Goal: Task Accomplishment & Management: Use online tool/utility

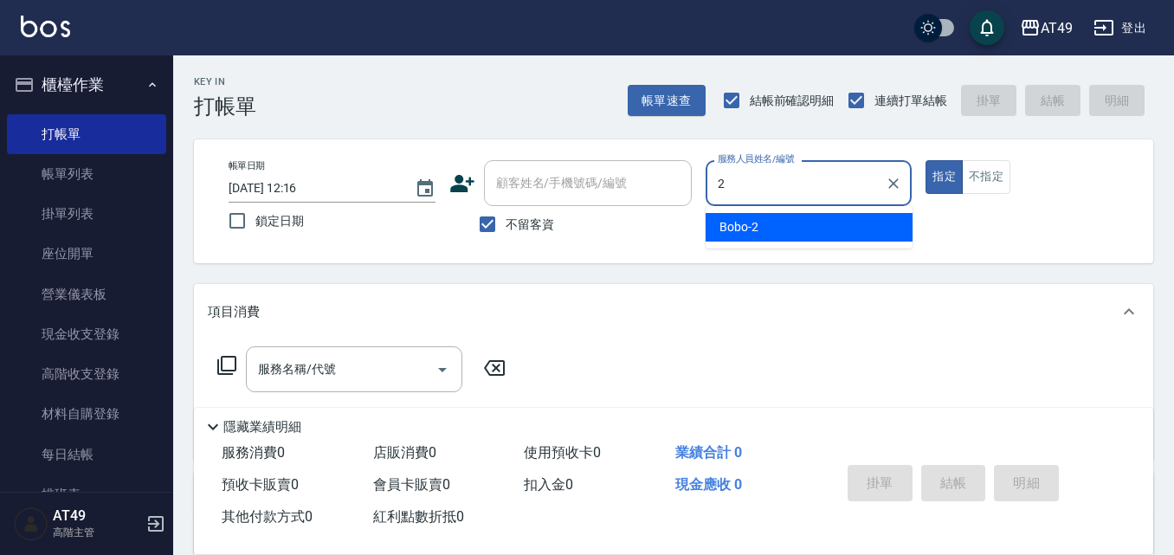
type input "2"
type button "true"
type input "Bobo-2"
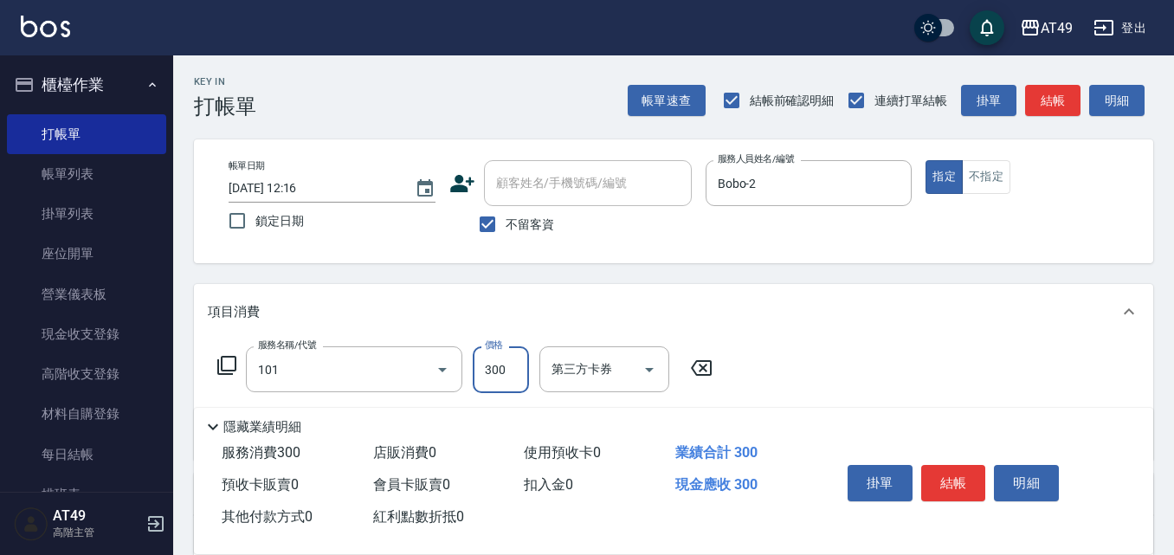
type input "一般洗髮(101)"
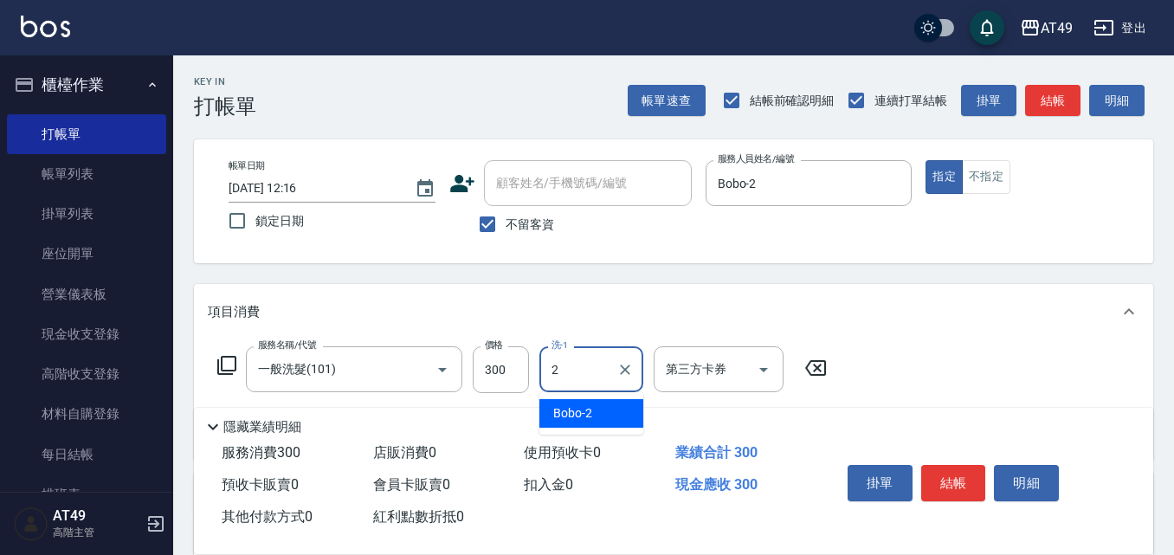
type input "Bobo-2"
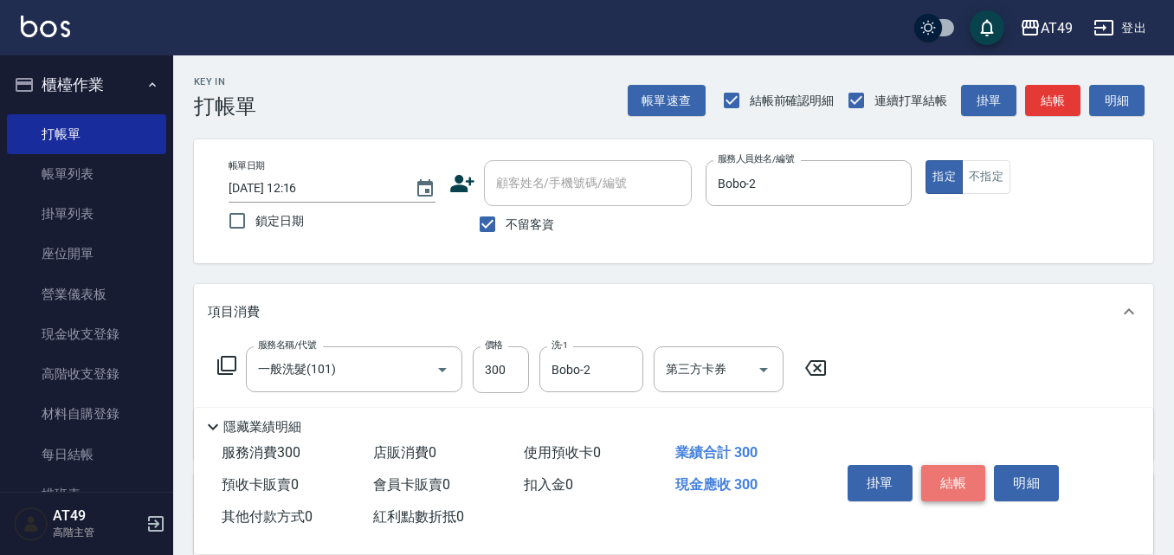
click at [931, 465] on button "結帳" at bounding box center [953, 483] width 65 height 36
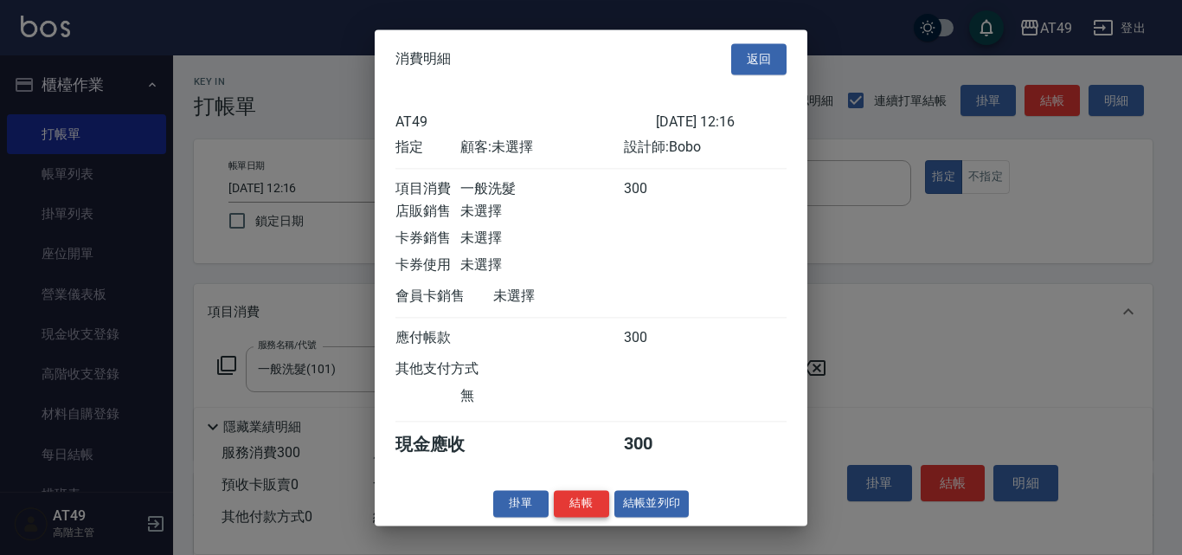
click at [598, 517] on button "結帳" at bounding box center [581, 503] width 55 height 27
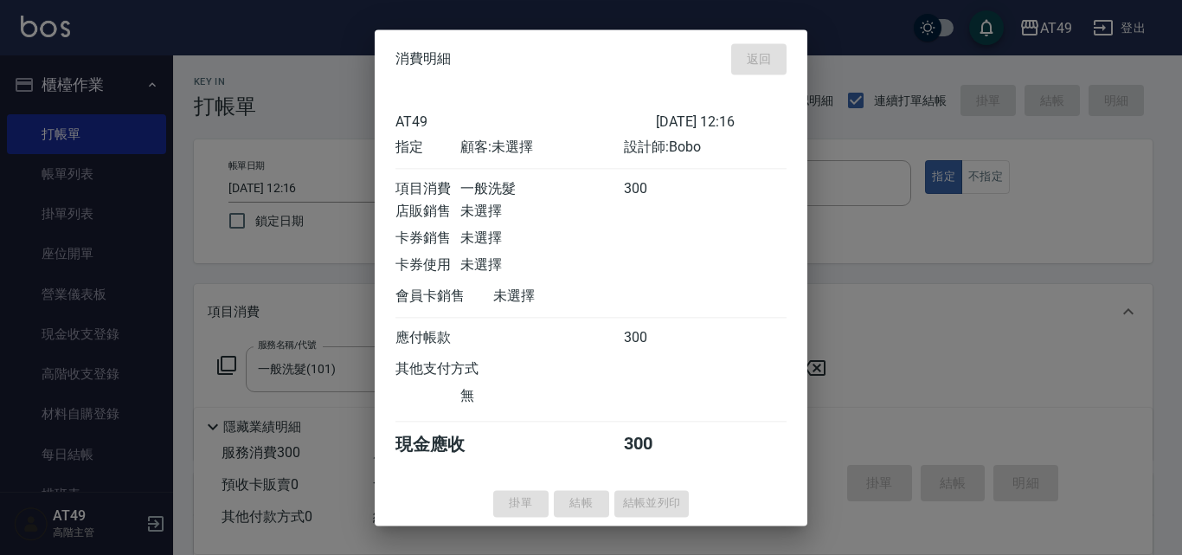
type input "[DATE] 14:37"
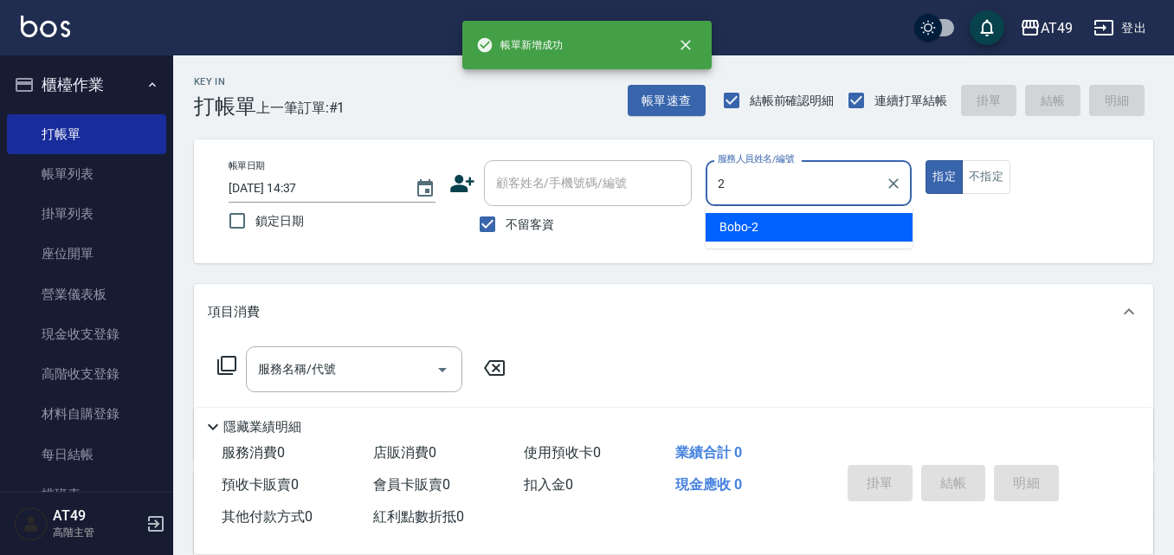
type input "Bobo-2"
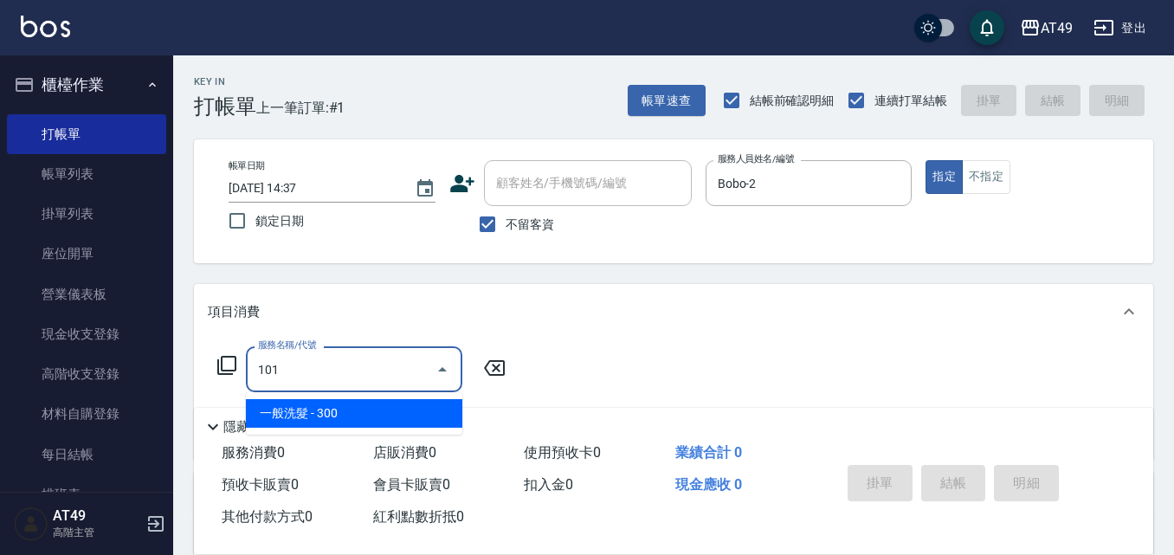
type input "一般洗髮(101)"
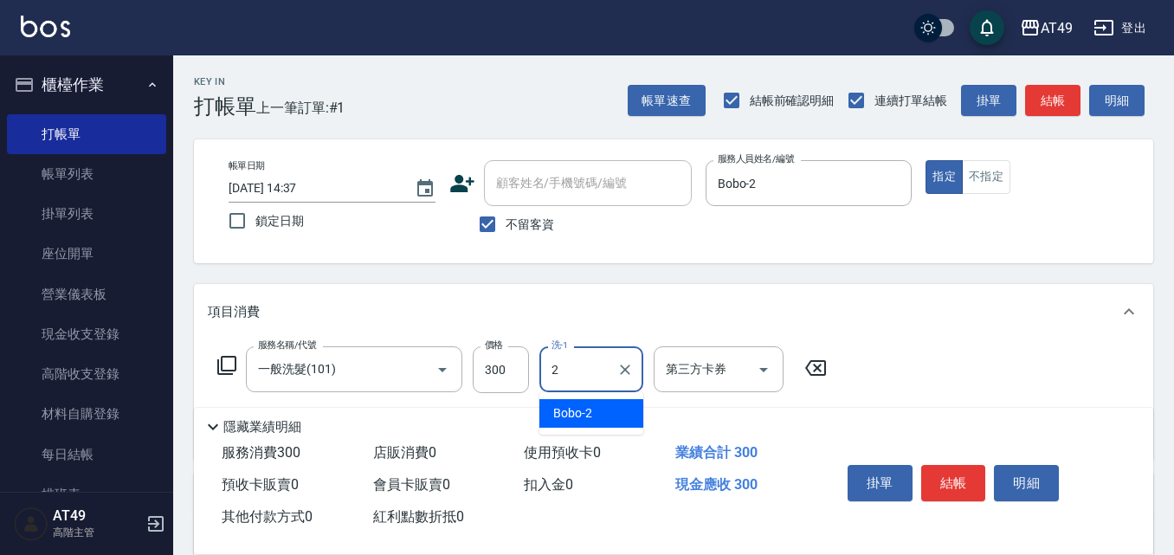
type input "Bobo-2"
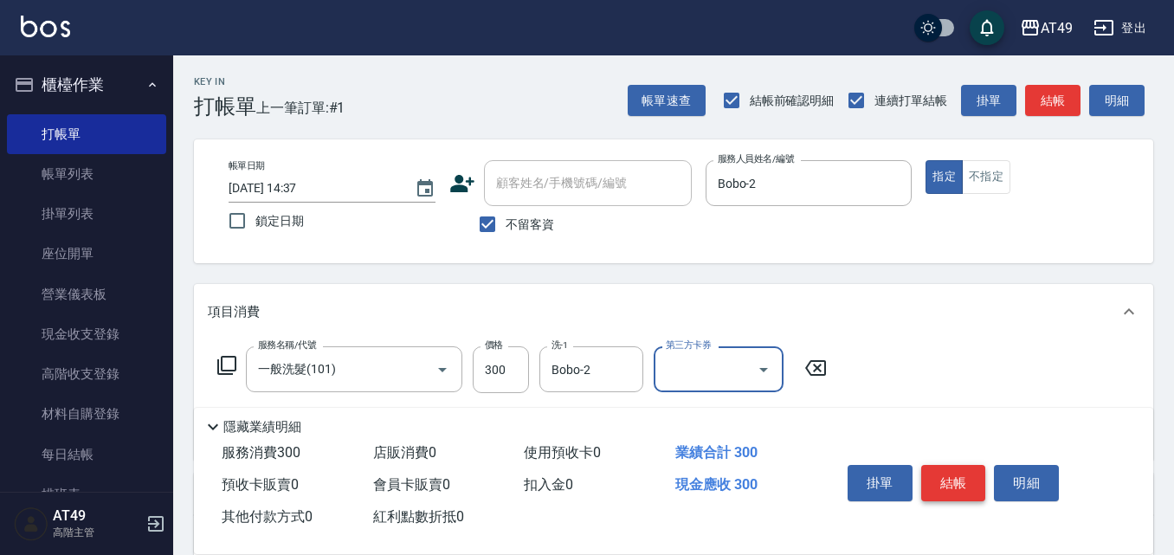
click at [976, 473] on button "結帳" at bounding box center [953, 483] width 65 height 36
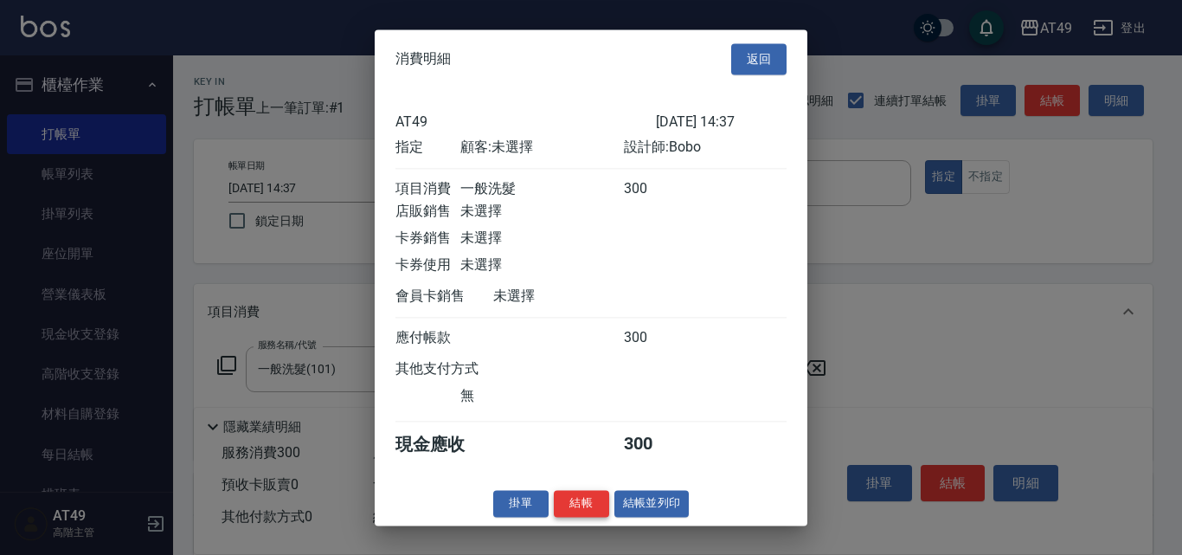
click at [572, 516] on button "結帳" at bounding box center [581, 503] width 55 height 27
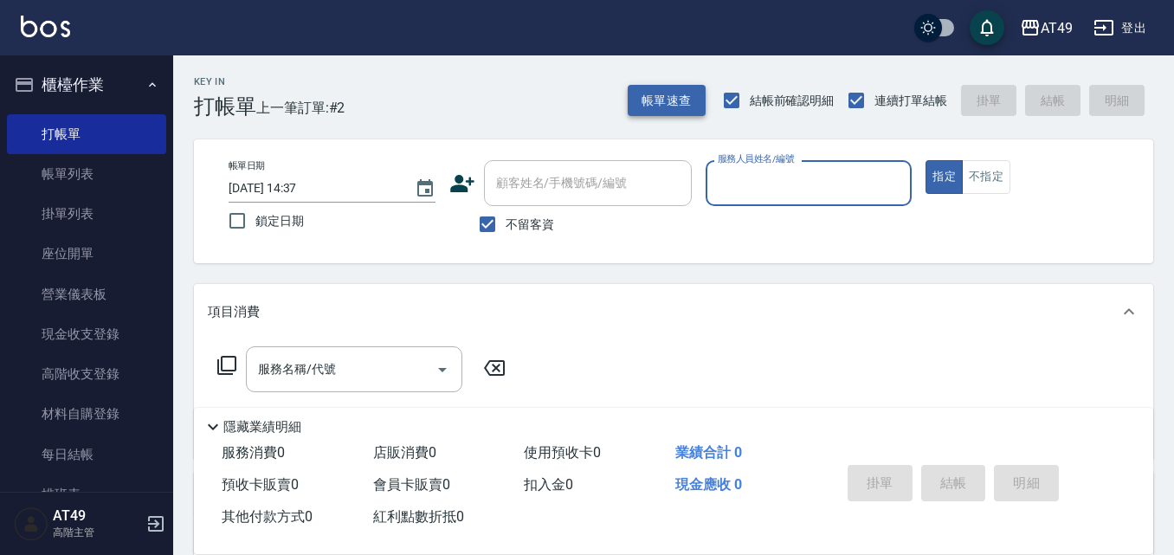
click at [668, 107] on button "帳單速查" at bounding box center [667, 101] width 78 height 32
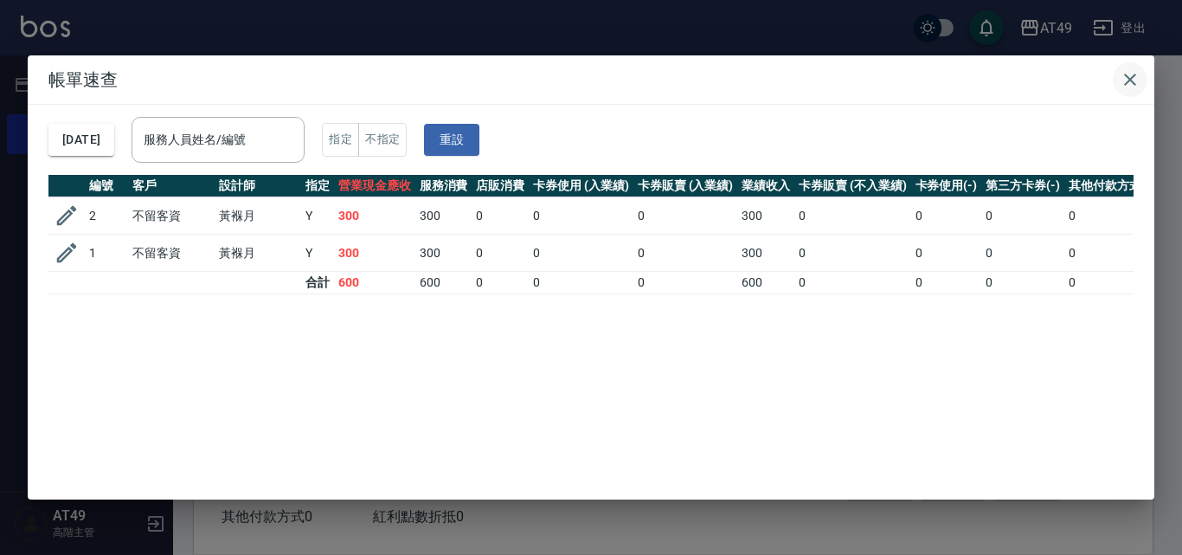
click at [1131, 78] on icon "button" at bounding box center [1130, 80] width 12 height 12
